Goal: Task Accomplishment & Management: Manage account settings

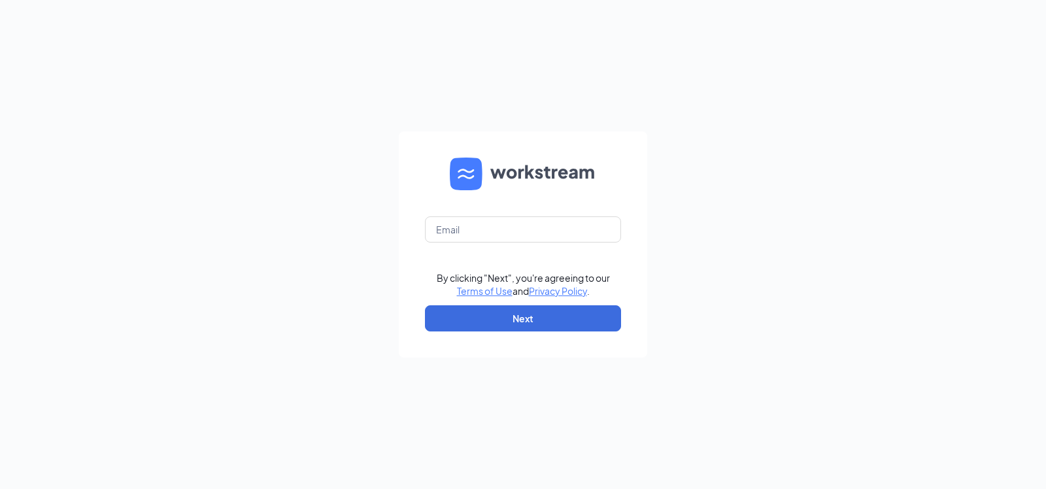
click at [513, 212] on form "By clicking "Next", you're agreeing to our Terms of Use and Privacy Policy . Ne…" at bounding box center [523, 244] width 248 height 226
click at [516, 222] on input "text" at bounding box center [523, 229] width 196 height 26
type input "[EMAIL_ADDRESS][DOMAIN_NAME]"
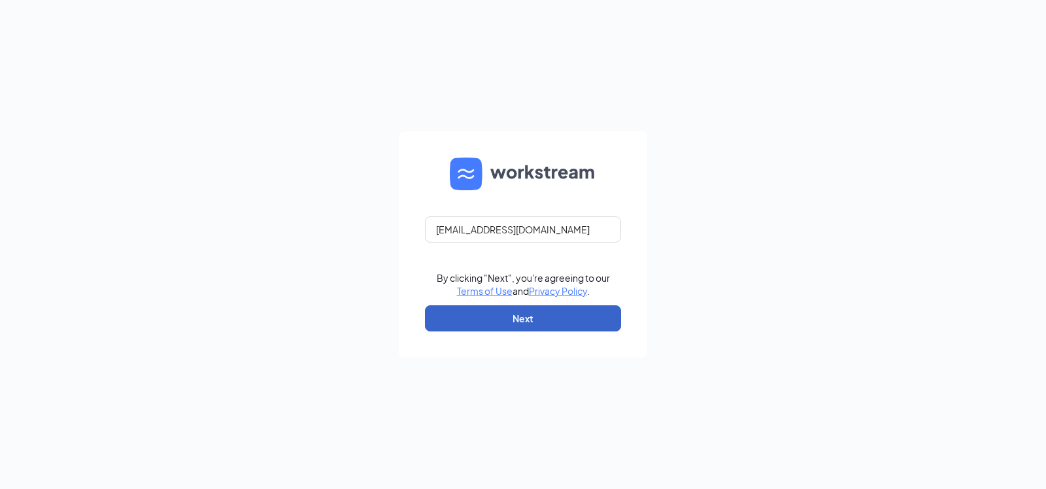
click at [538, 313] on button "Next" at bounding box center [523, 318] width 196 height 26
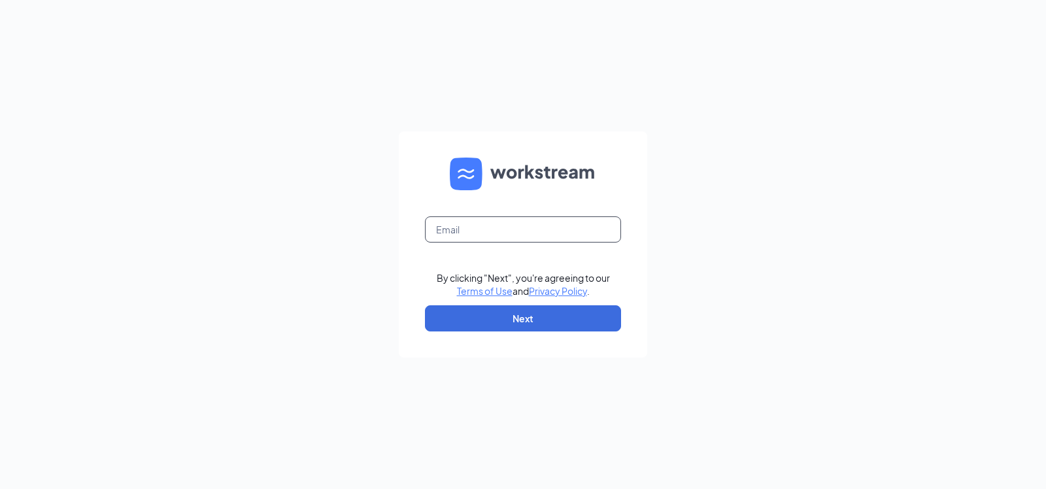
click at [522, 218] on input "text" at bounding box center [523, 229] width 196 height 26
type input "[EMAIL_ADDRESS][DOMAIN_NAME]"
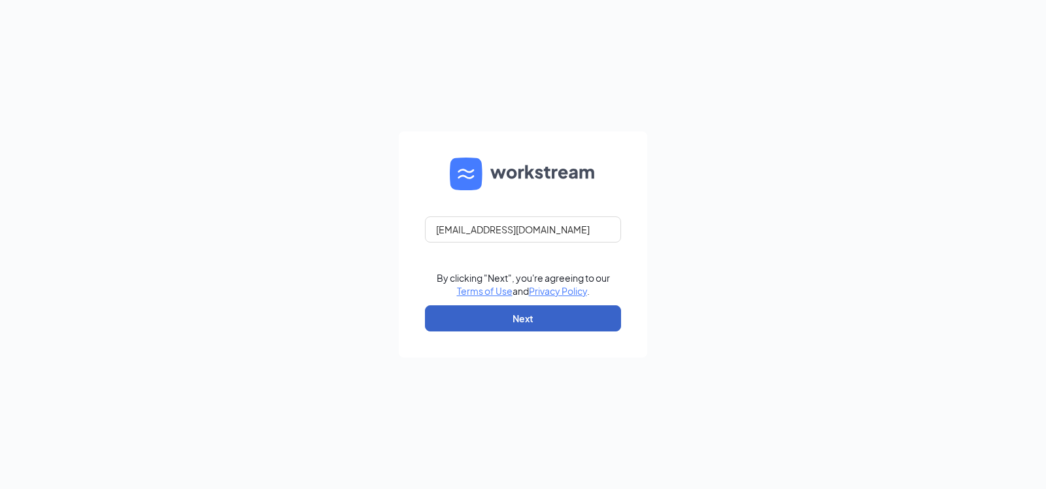
click at [518, 313] on button "Next" at bounding box center [523, 318] width 196 height 26
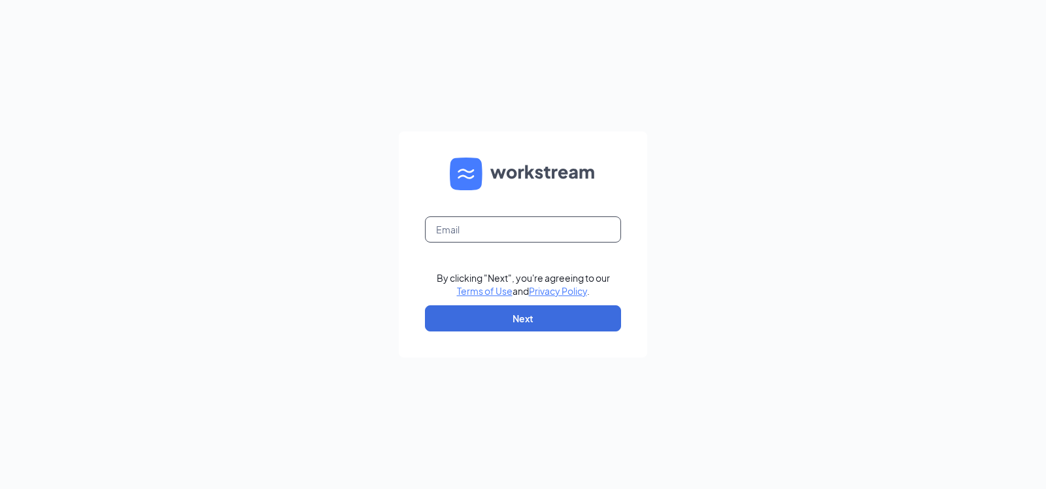
click at [517, 224] on input "text" at bounding box center [523, 229] width 196 height 26
type input "[EMAIL_ADDRESS][DOMAIN_NAME]"
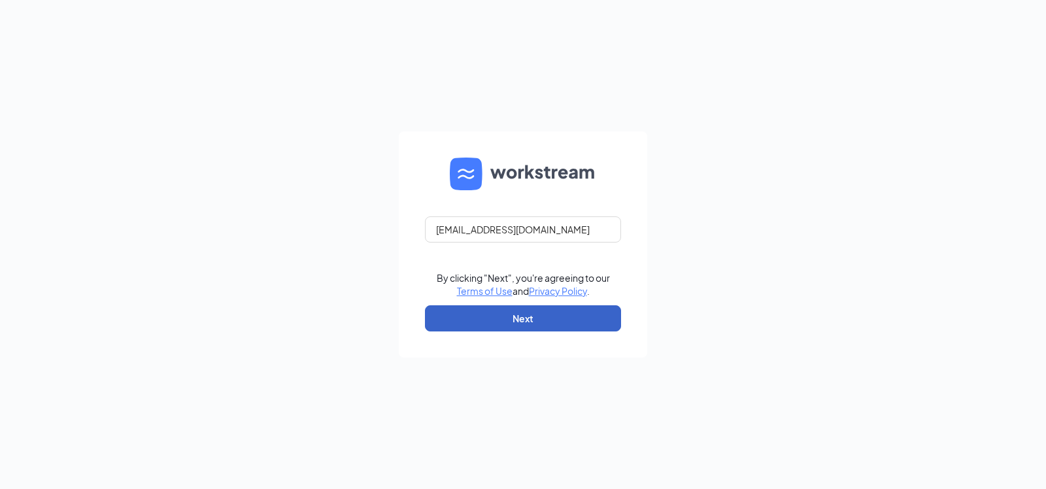
click at [542, 309] on button "Next" at bounding box center [523, 318] width 196 height 26
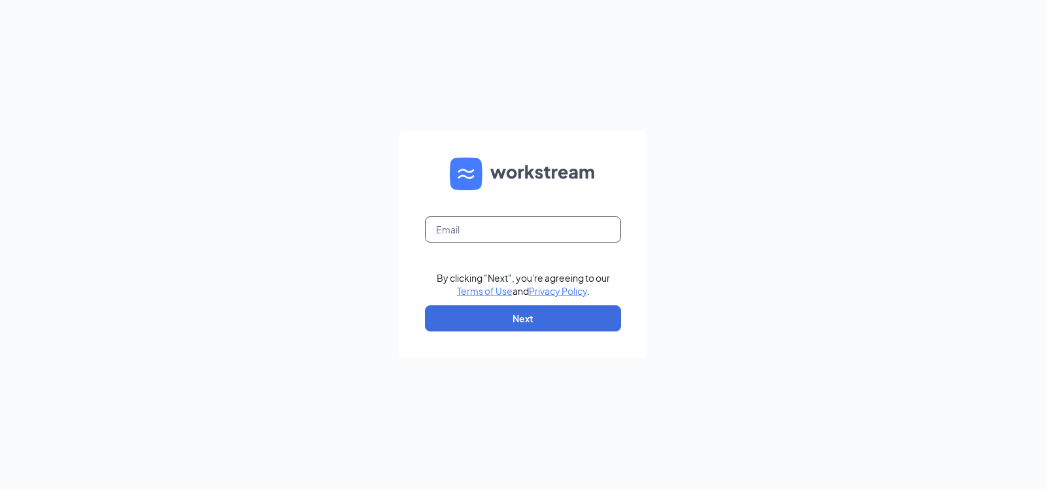
click at [536, 233] on input "text" at bounding box center [523, 229] width 196 height 26
type input "[EMAIL_ADDRESS][DOMAIN_NAME]"
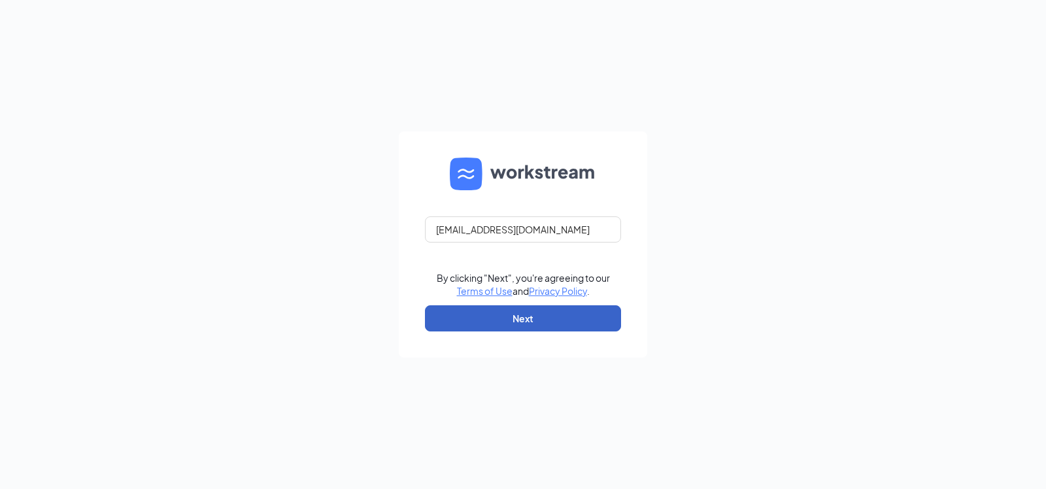
click at [563, 308] on button "Next" at bounding box center [523, 318] width 196 height 26
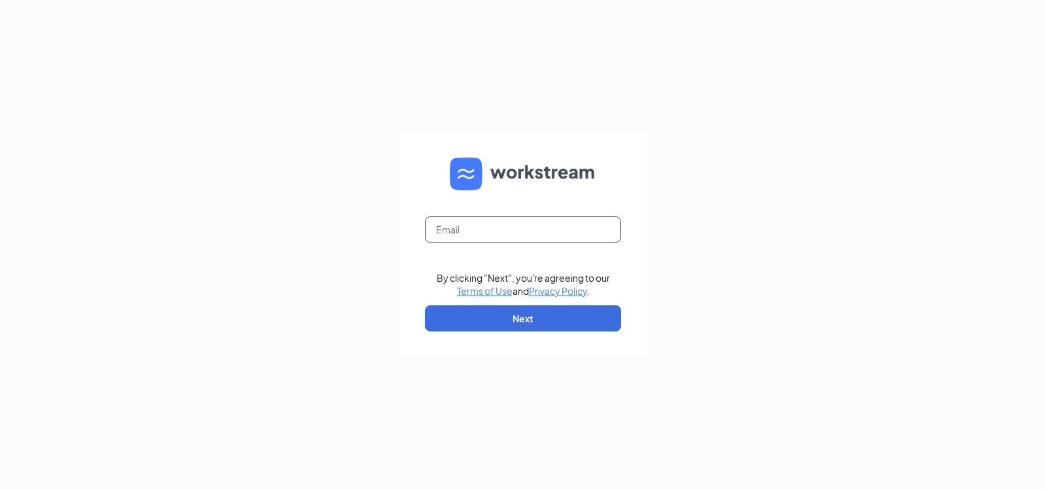
click at [548, 227] on input "text" at bounding box center [523, 229] width 196 height 26
type input "mae.palma@workstream.is"
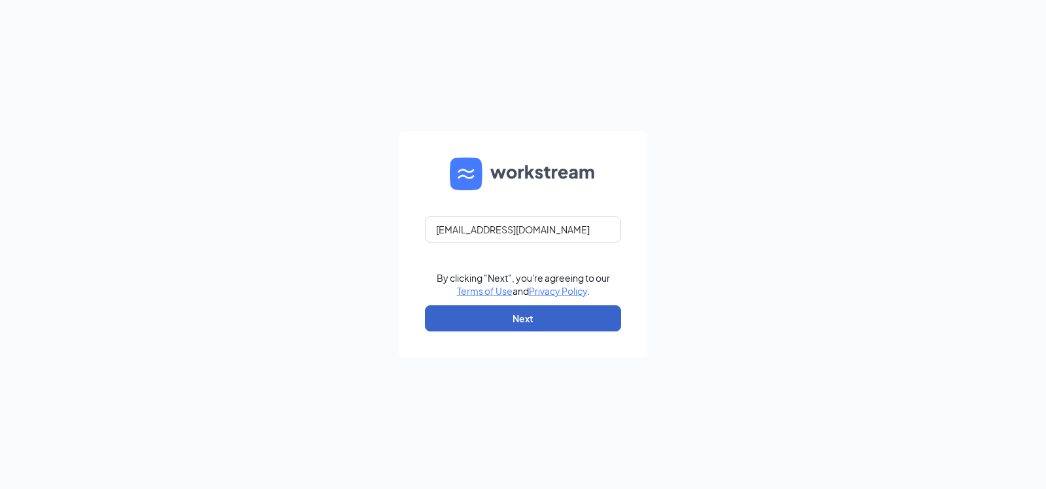
click at [565, 312] on button "Next" at bounding box center [523, 318] width 196 height 26
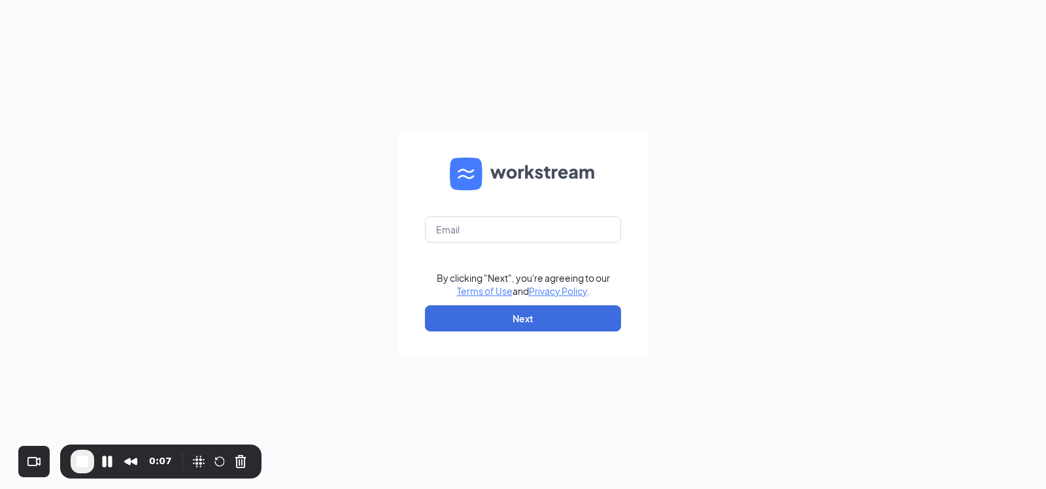
click at [522, 216] on div at bounding box center [523, 229] width 196 height 26
click at [525, 223] on input "text" at bounding box center [523, 229] width 196 height 26
type input "[EMAIL_ADDRESS][DOMAIN_NAME]"
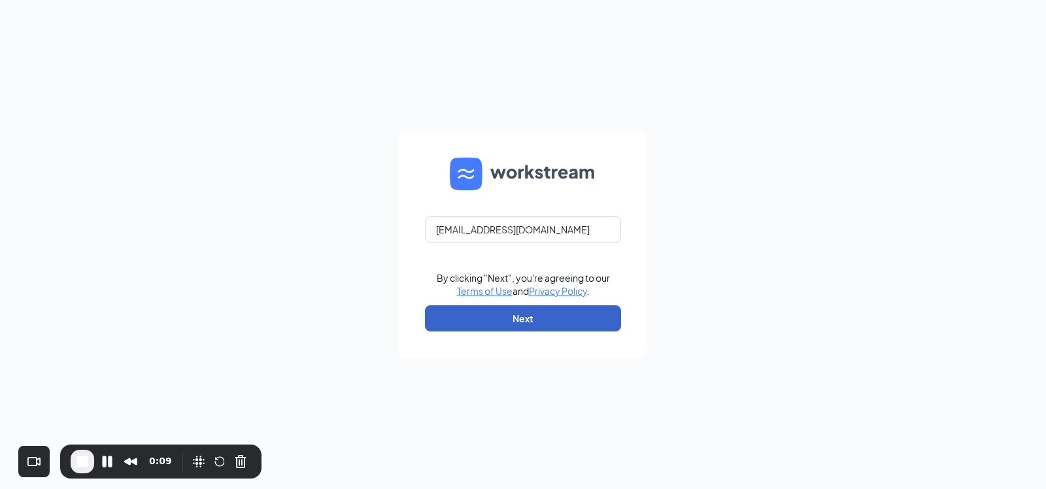
click at [545, 314] on button "Next" at bounding box center [523, 318] width 196 height 26
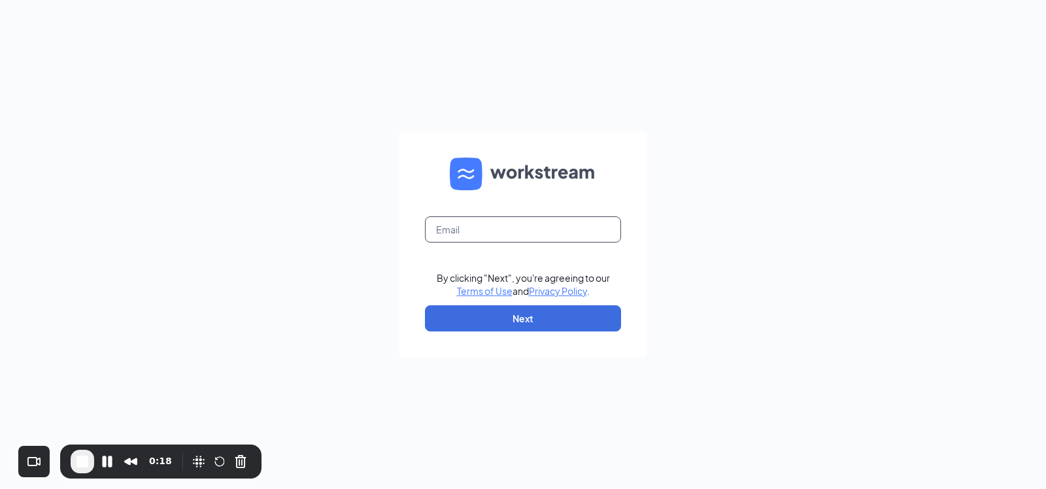
click at [525, 231] on input "text" at bounding box center [523, 229] width 196 height 26
type input "mae.palma@workstream.is"
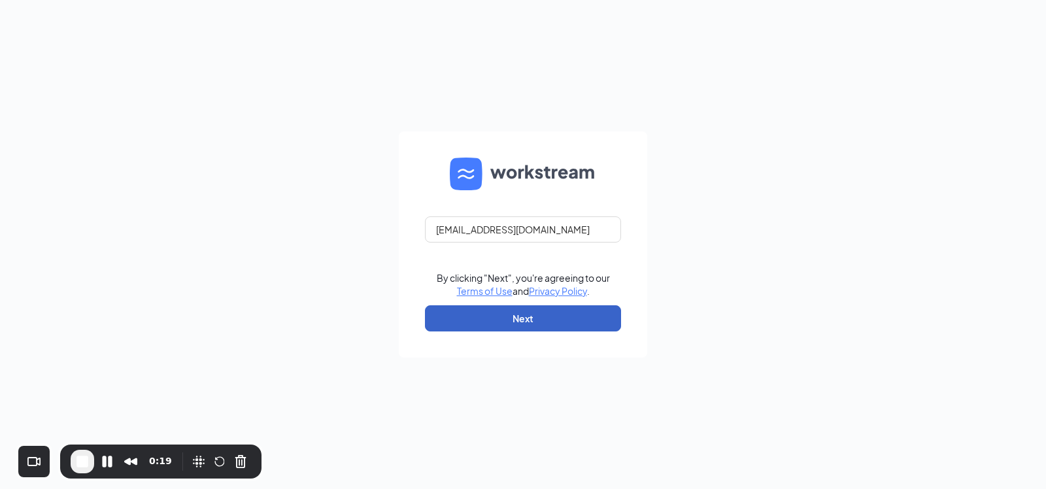
click at [522, 318] on button "Next" at bounding box center [523, 318] width 196 height 26
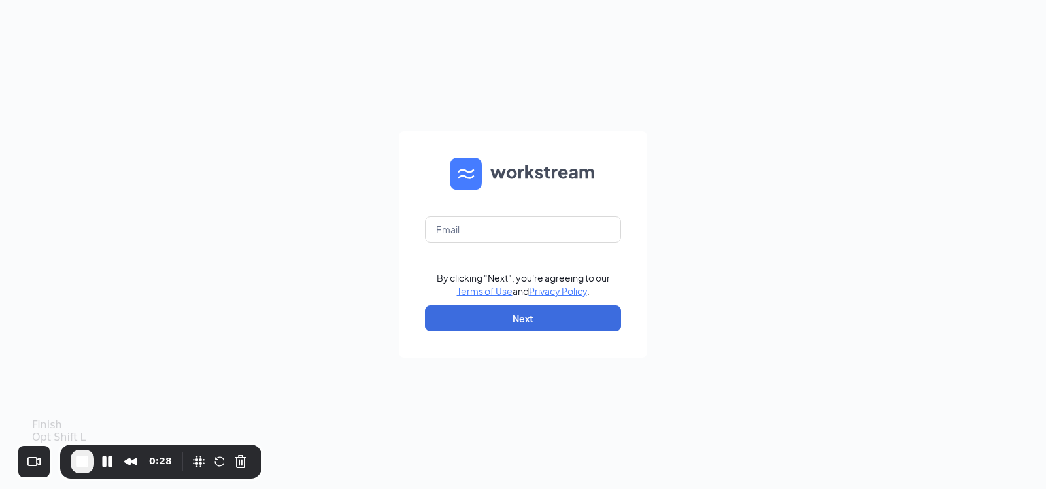
click at [86, 461] on span "End Recording" at bounding box center [83, 462] width 16 height 16
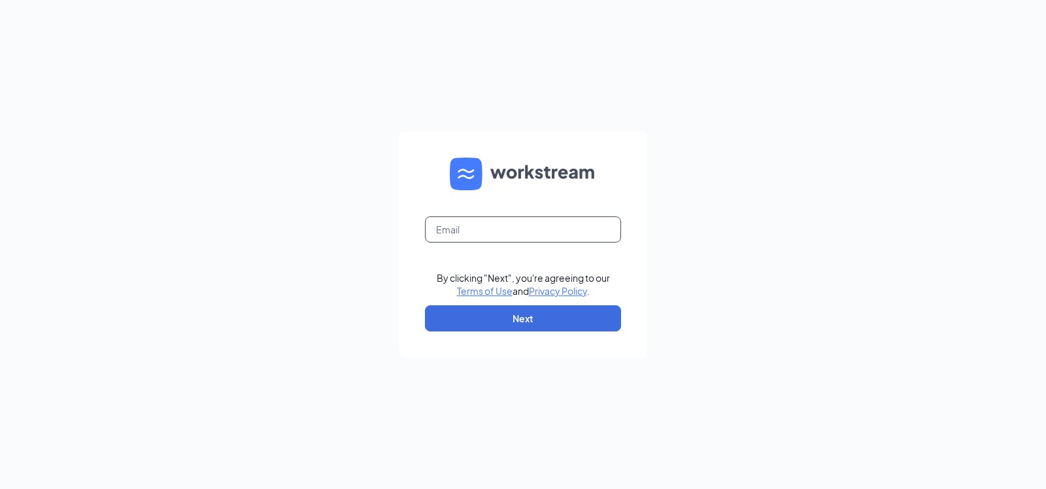
click at [500, 216] on input "text" at bounding box center [523, 229] width 196 height 26
type input "mae.palma@workstream.is"
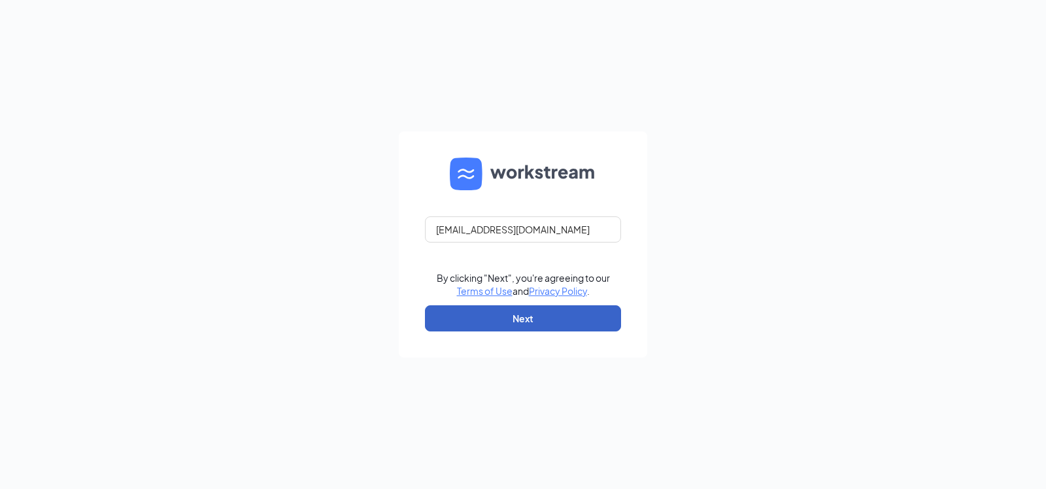
click at [533, 312] on button "Next" at bounding box center [523, 318] width 196 height 26
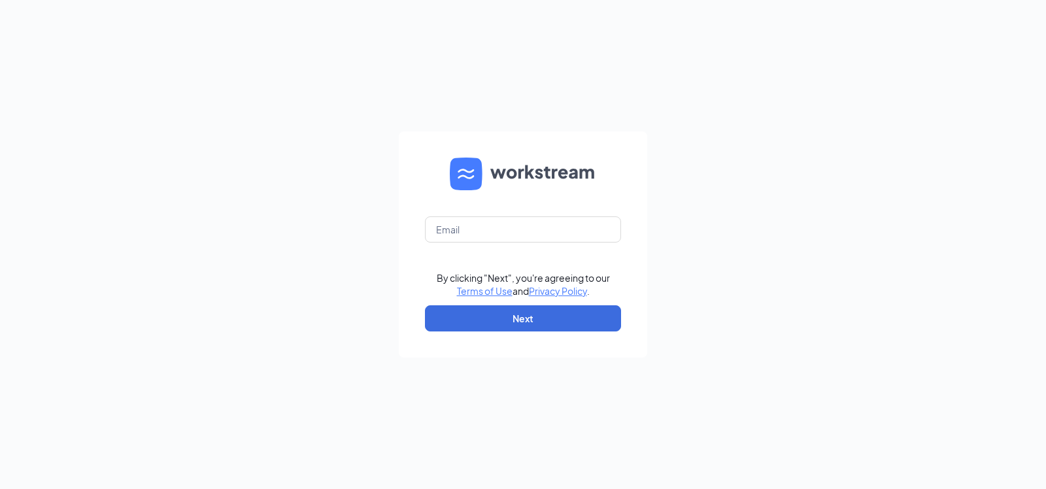
click at [458, 212] on form "By clicking "Next", you're agreeing to our Terms of Use and Privacy Policy . Ne…" at bounding box center [523, 244] width 248 height 226
click at [464, 227] on input "text" at bounding box center [523, 229] width 196 height 26
type input "mae.palma@workstream.is"
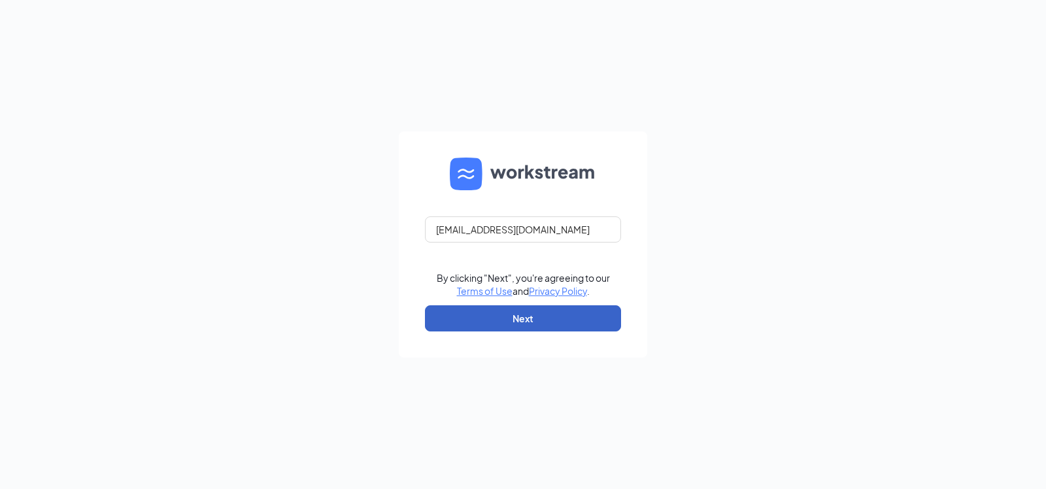
click at [535, 311] on button "Next" at bounding box center [523, 318] width 196 height 26
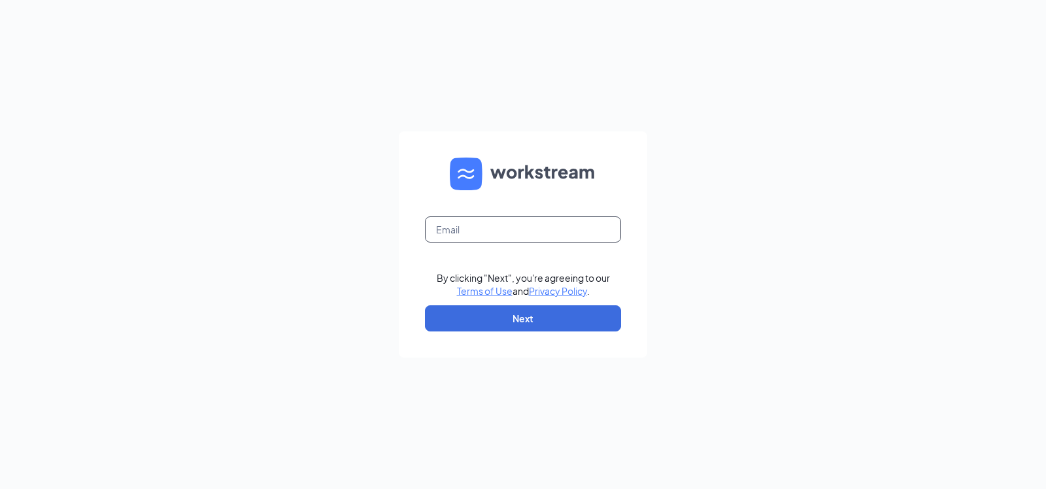
click at [512, 235] on input "text" at bounding box center [523, 229] width 196 height 26
type input "mae.palma@workstream.is"
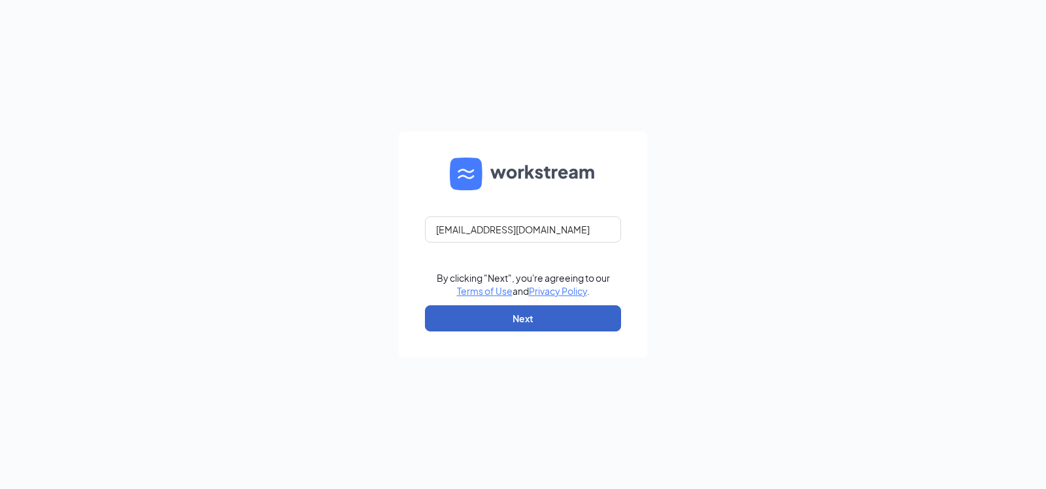
click at [550, 310] on button "Next" at bounding box center [523, 318] width 196 height 26
